Goal: Find specific page/section: Find specific page/section

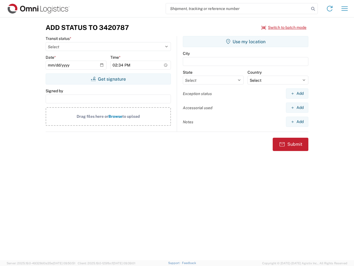
click at [238, 9] on input "search" at bounding box center [237, 8] width 143 height 11
click at [313, 9] on icon at bounding box center [313, 9] width 8 height 8
click at [330, 9] on icon at bounding box center [329, 8] width 9 height 9
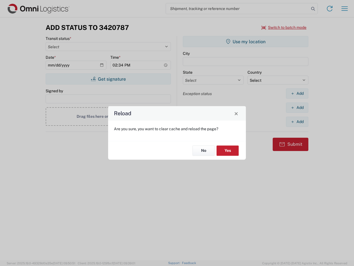
click at [284, 27] on div "Reload Are you sure, you want to clear cache and reload the page? No Yes" at bounding box center [177, 133] width 354 height 266
click at [108, 79] on div "Reload Are you sure, you want to clear cache and reload the page? No Yes" at bounding box center [177, 133] width 354 height 266
click at [246, 41] on div "Reload Are you sure, you want to clear cache and reload the page? No Yes" at bounding box center [177, 133] width 354 height 266
click at [297, 93] on div "Reload Are you sure, you want to clear cache and reload the page? No Yes" at bounding box center [177, 133] width 354 height 266
click at [297, 107] on div "Reload Are you sure, you want to clear cache and reload the page? No Yes" at bounding box center [177, 133] width 354 height 266
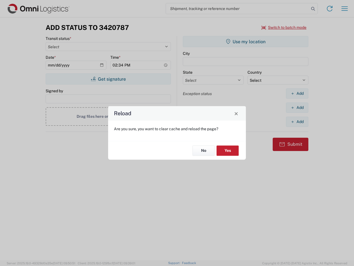
click at [297, 121] on div "Reload Are you sure, you want to clear cache and reload the page? No Yes" at bounding box center [177, 133] width 354 height 266
